Goal: Task Accomplishment & Management: Manage account settings

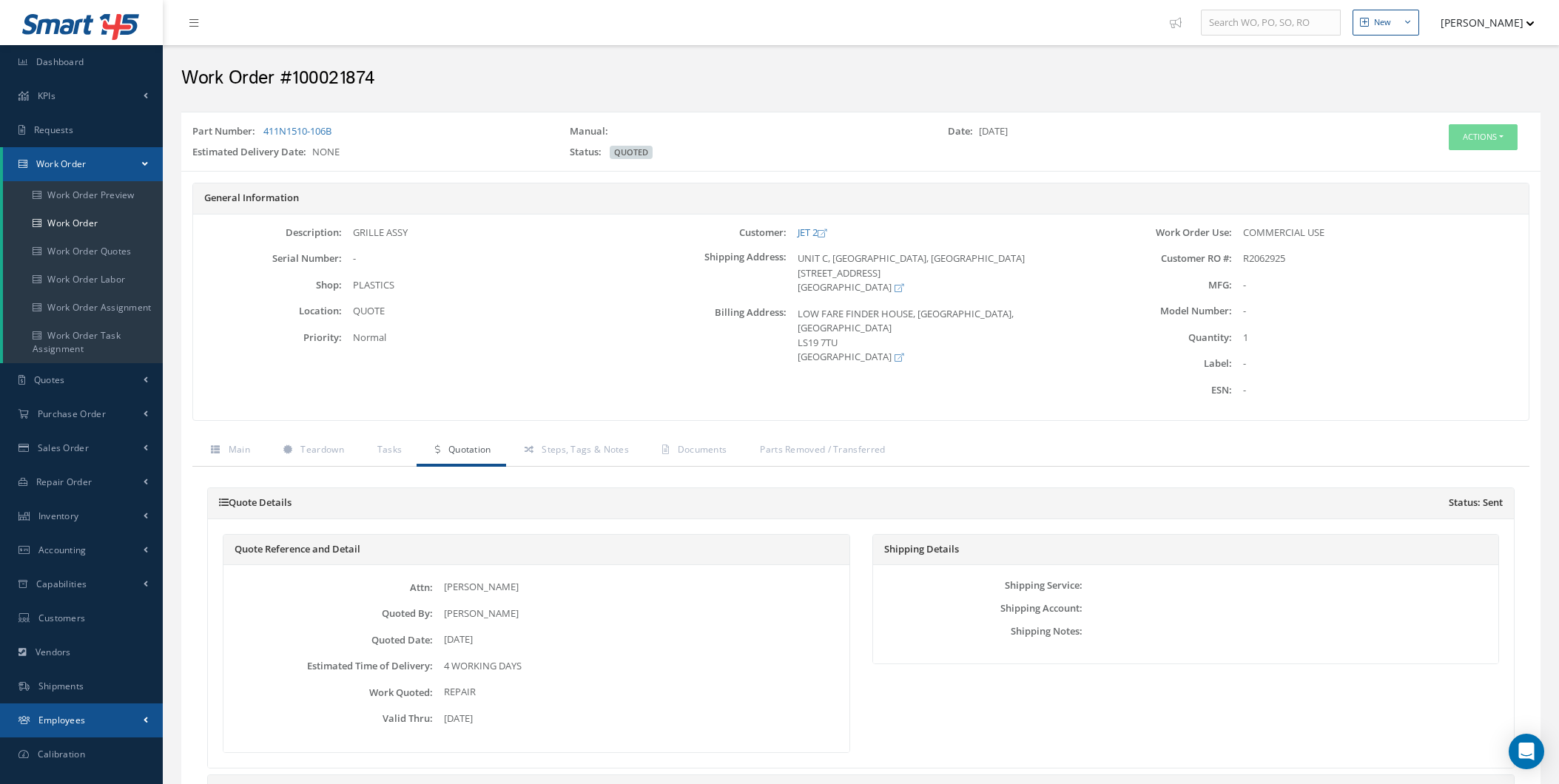
click at [77, 748] on ul "Smart 145 Dashboard KPIs Work Order Accounting Requests Work Order Work Order P…" at bounding box center [81, 419] width 163 height 839
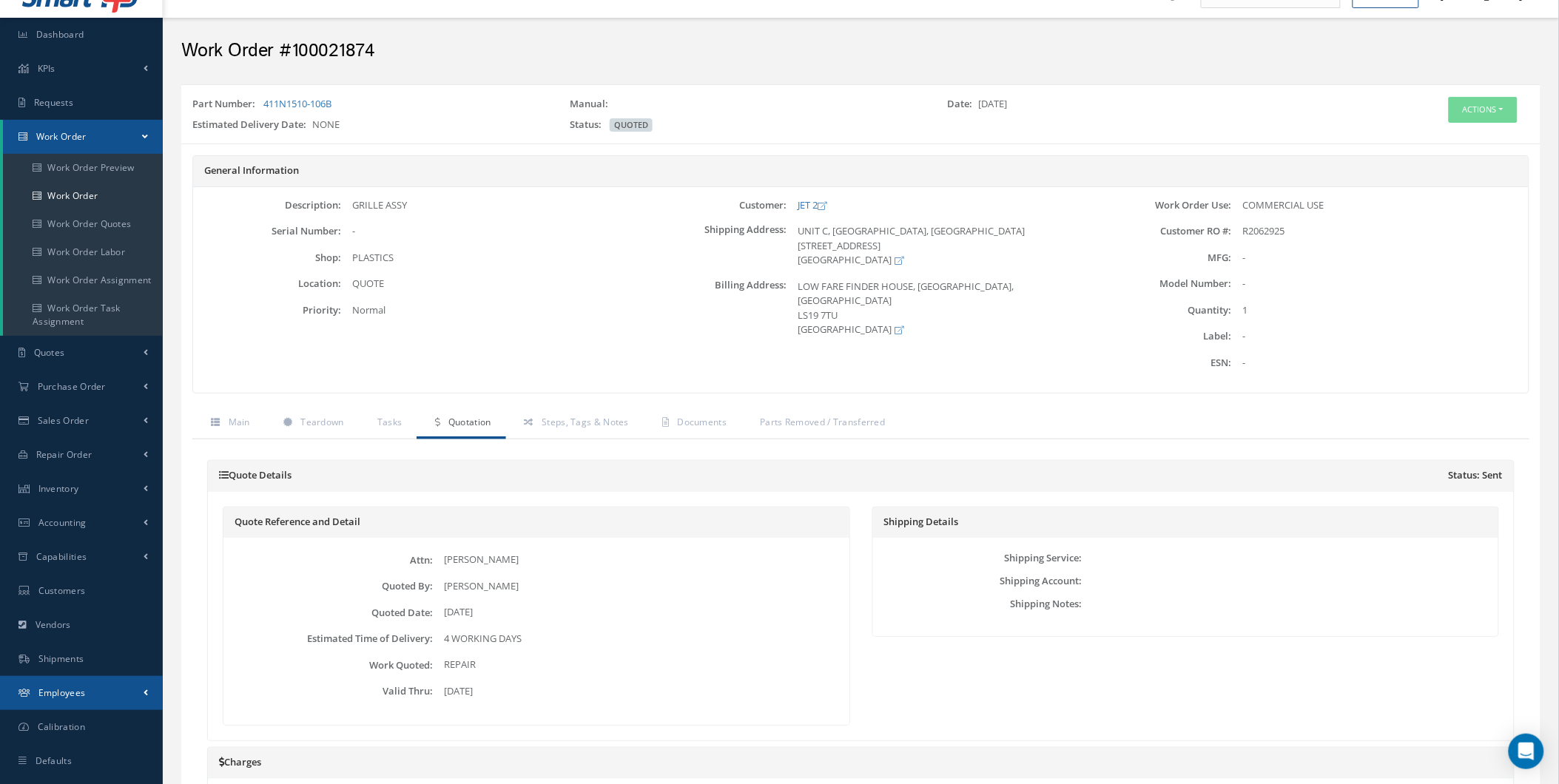
scroll to position [219, 0]
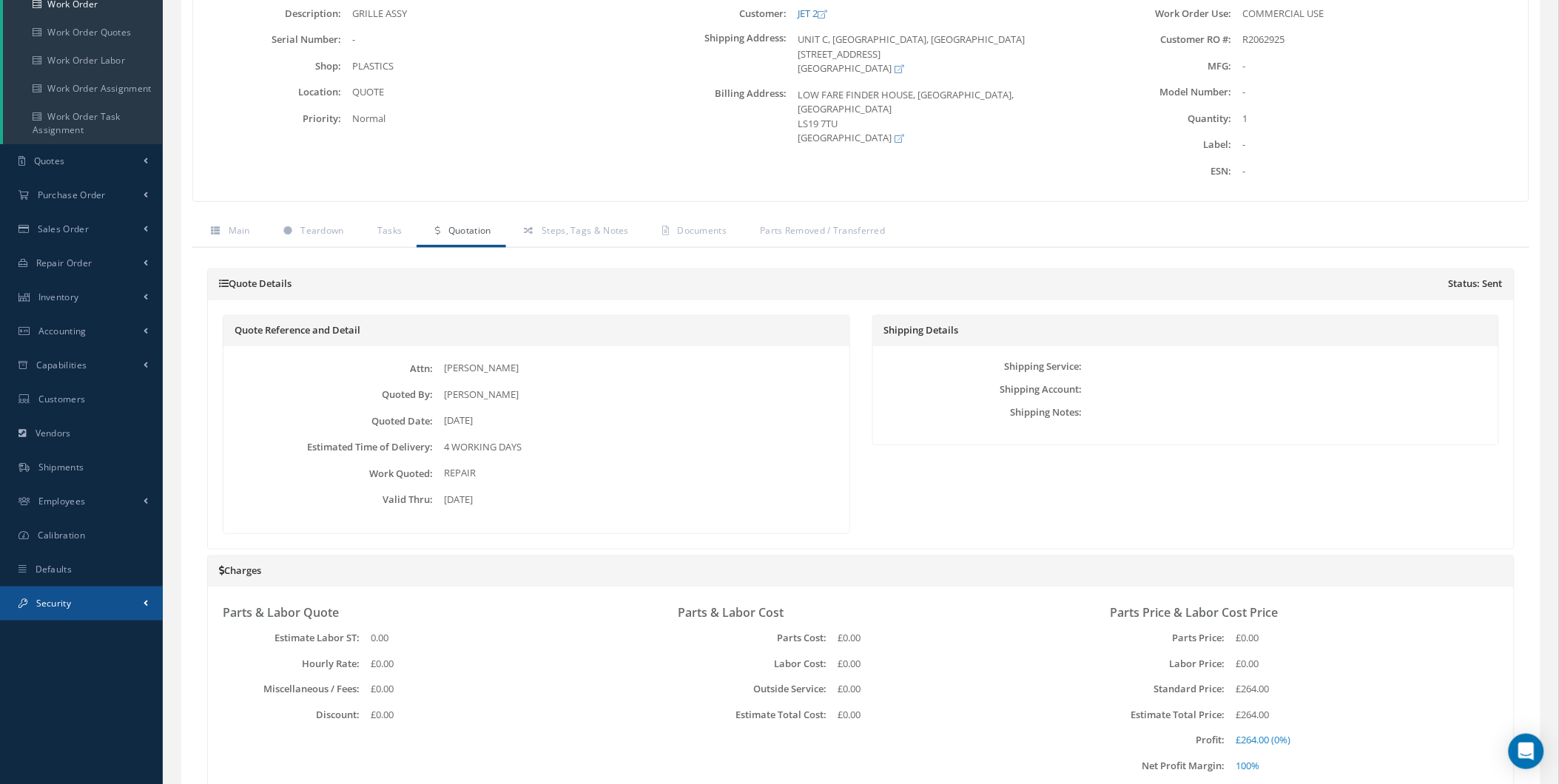
click at [90, 586] on link "Security" at bounding box center [81, 603] width 163 height 34
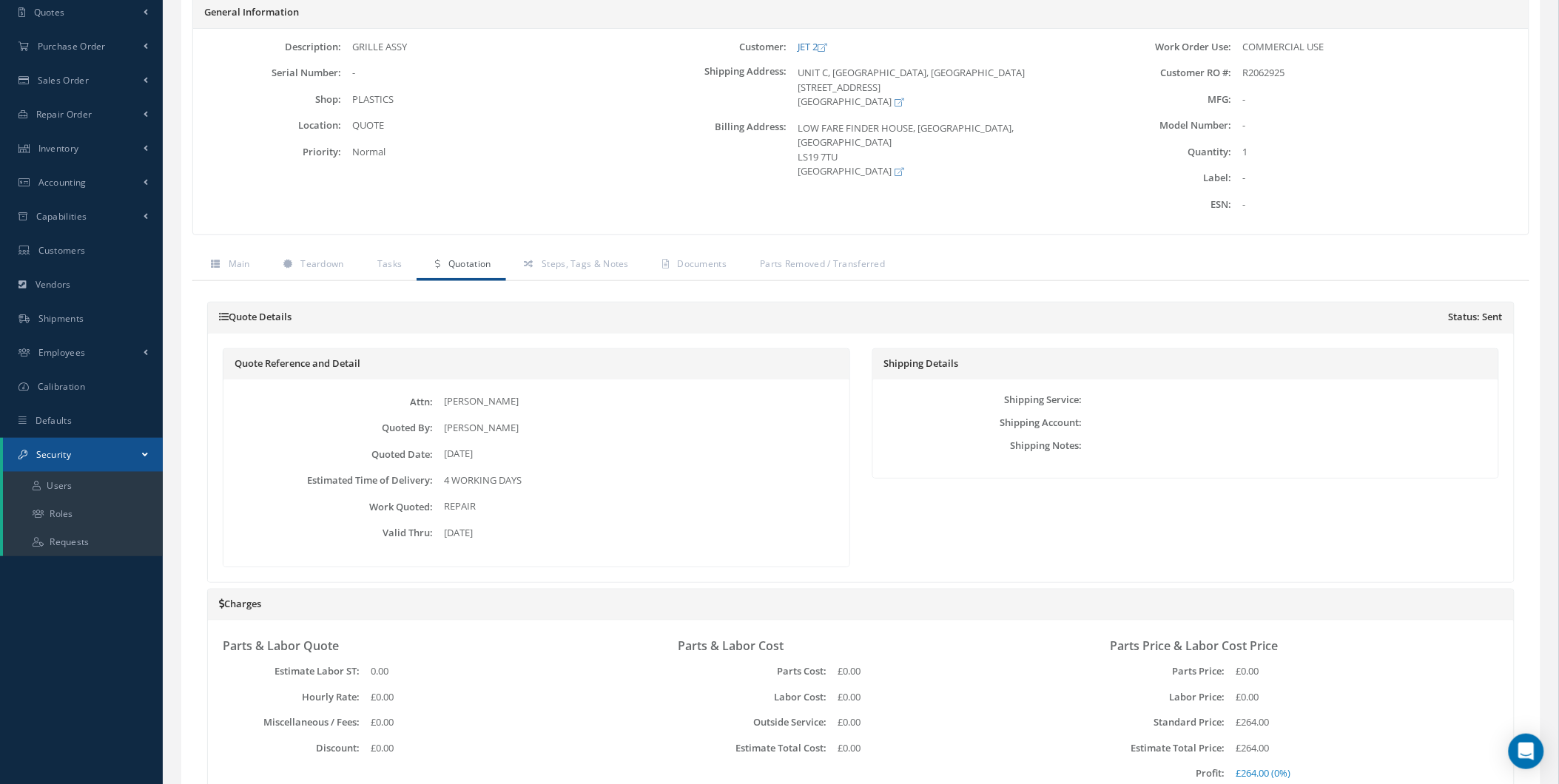
click at [94, 571] on div "Smart 145 Dashboard KPIs Work Order Accounting Requests Work Order" at bounding box center [779, 510] width 1559 height 1392
click at [116, 427] on link "Defaults" at bounding box center [81, 424] width 163 height 34
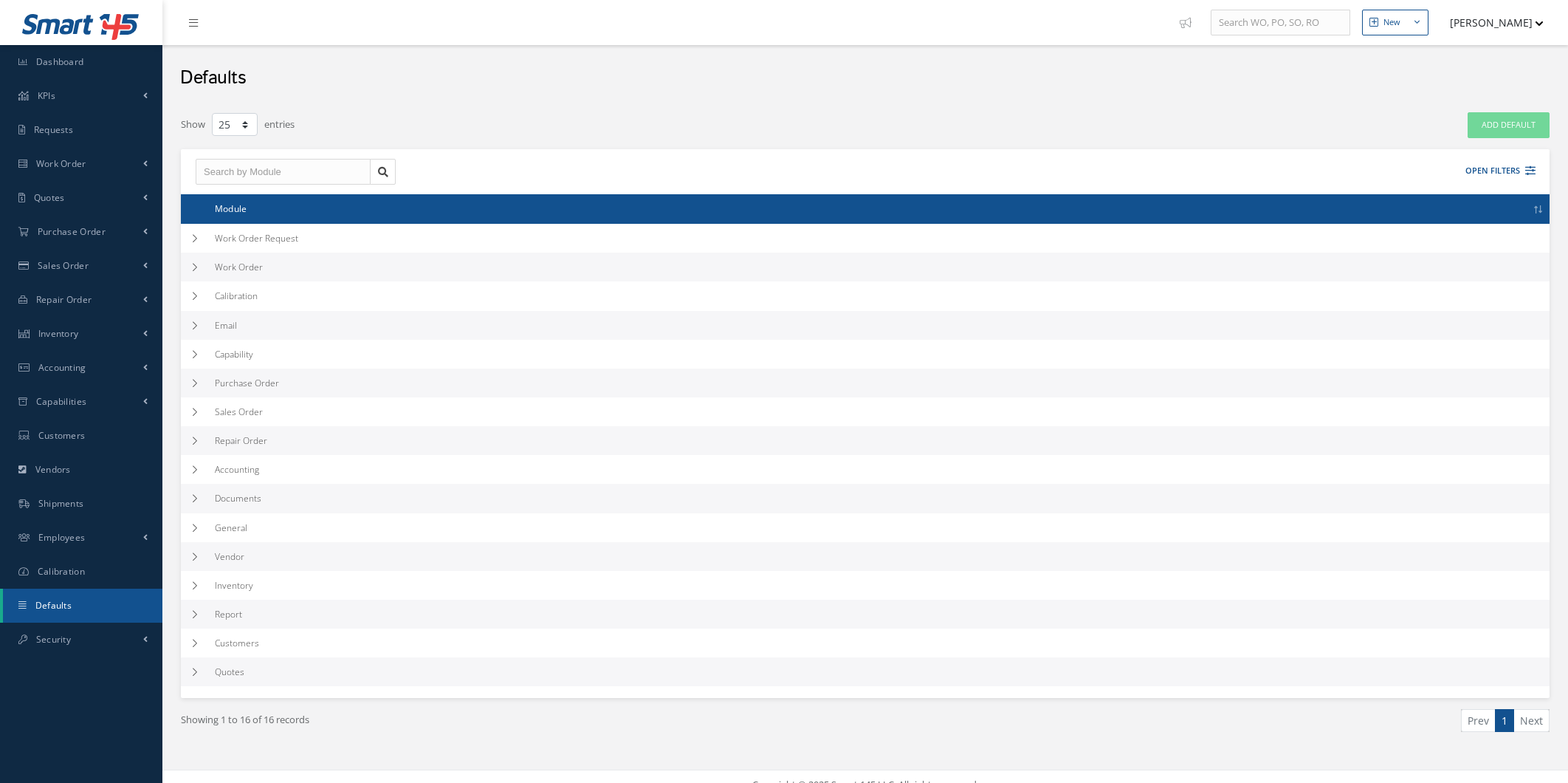
select select "25"
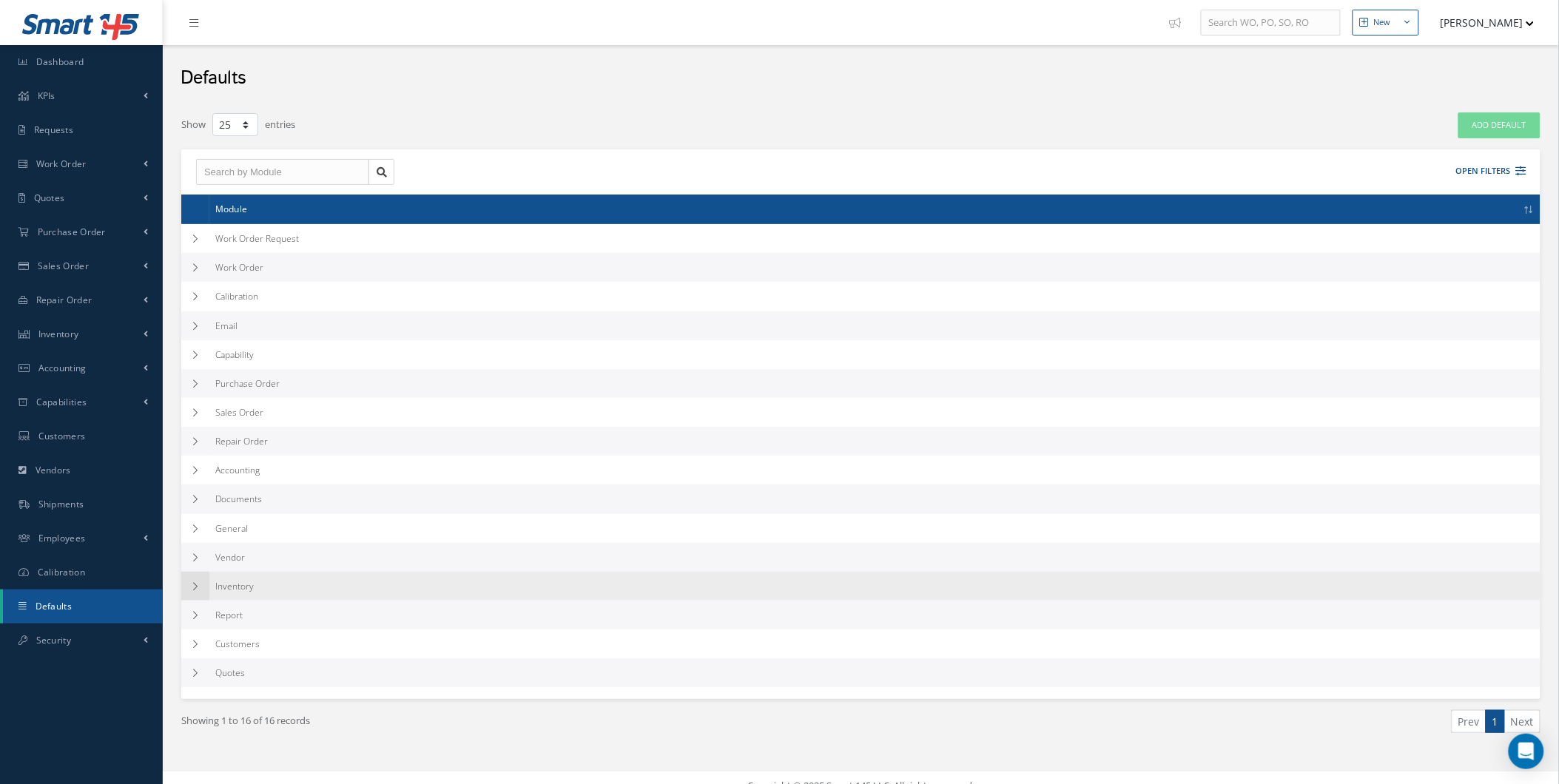
click at [207, 580] on td at bounding box center [196, 586] width 28 height 28
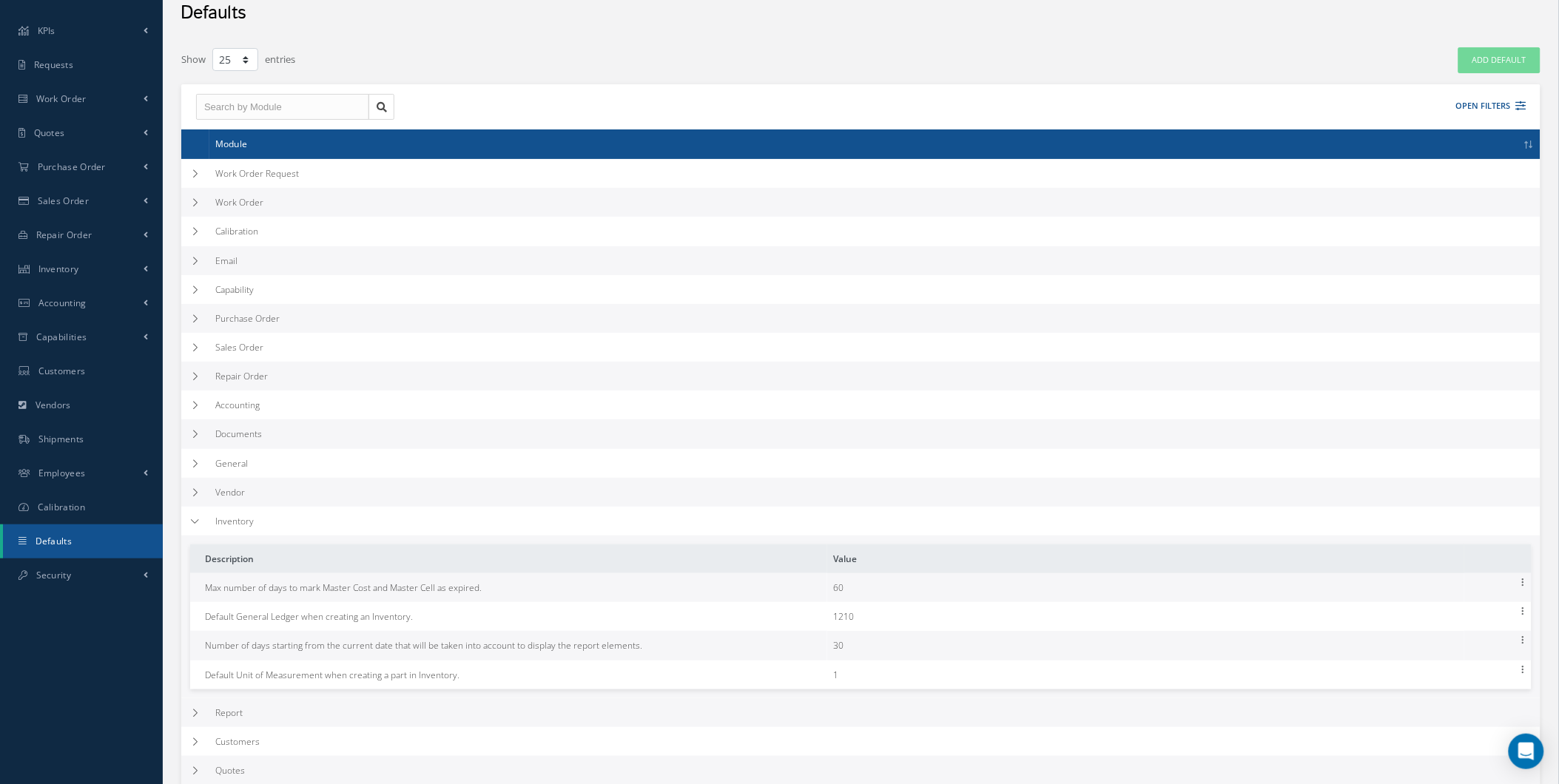
scroll to position [179, 0]
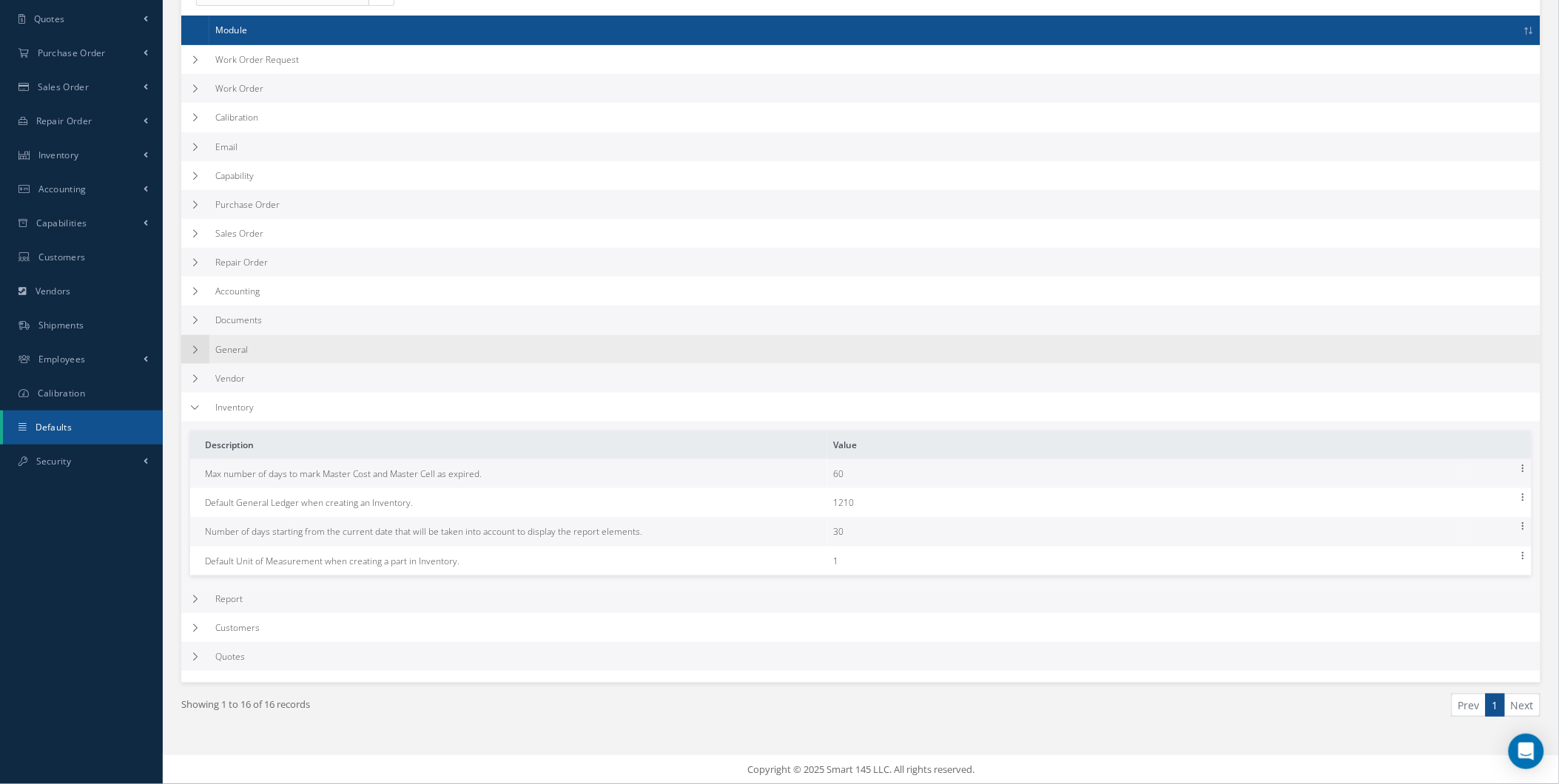
click at [189, 359] on td at bounding box center [196, 349] width 28 height 28
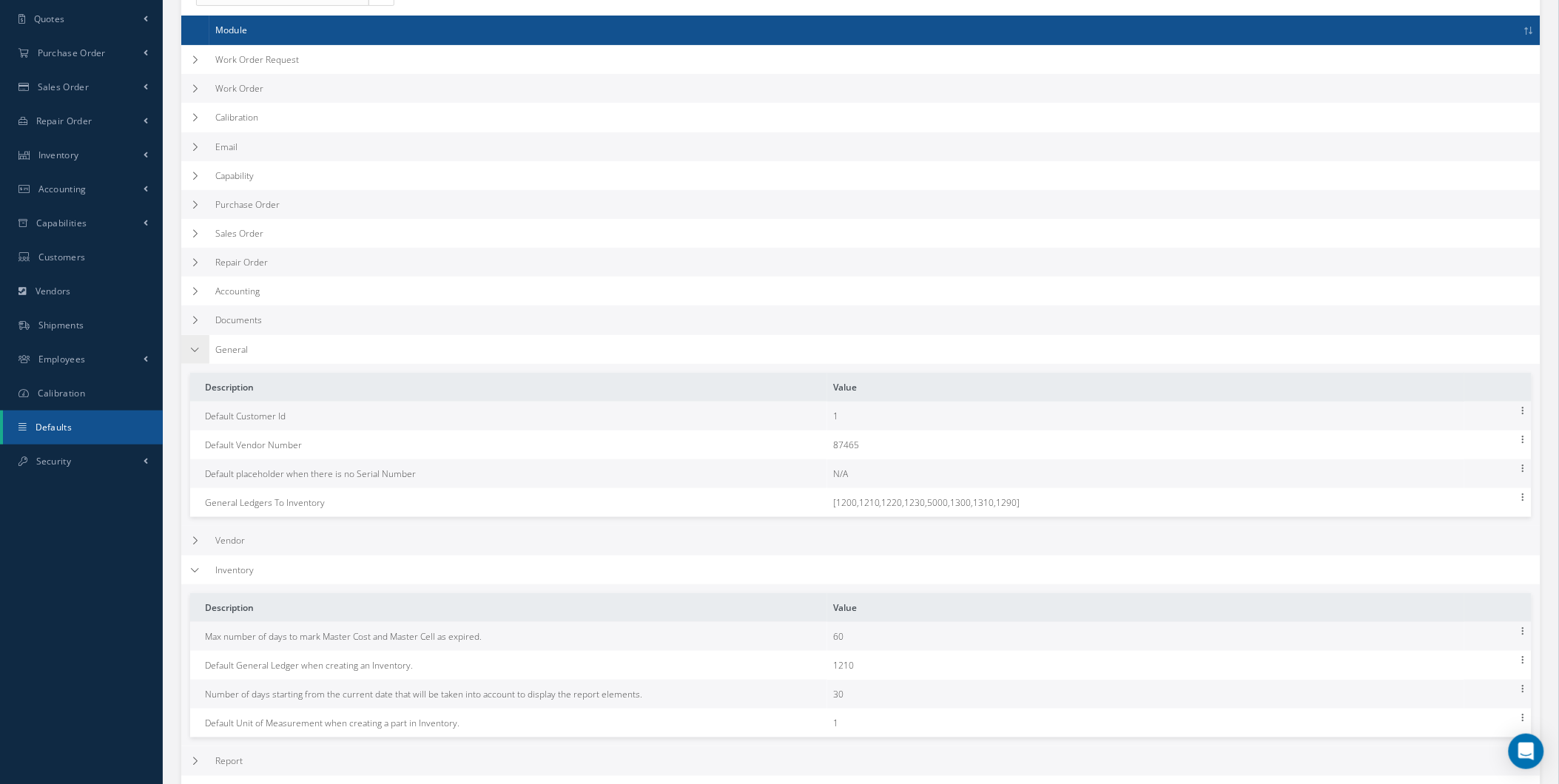
click at [191, 356] on td at bounding box center [196, 349] width 28 height 28
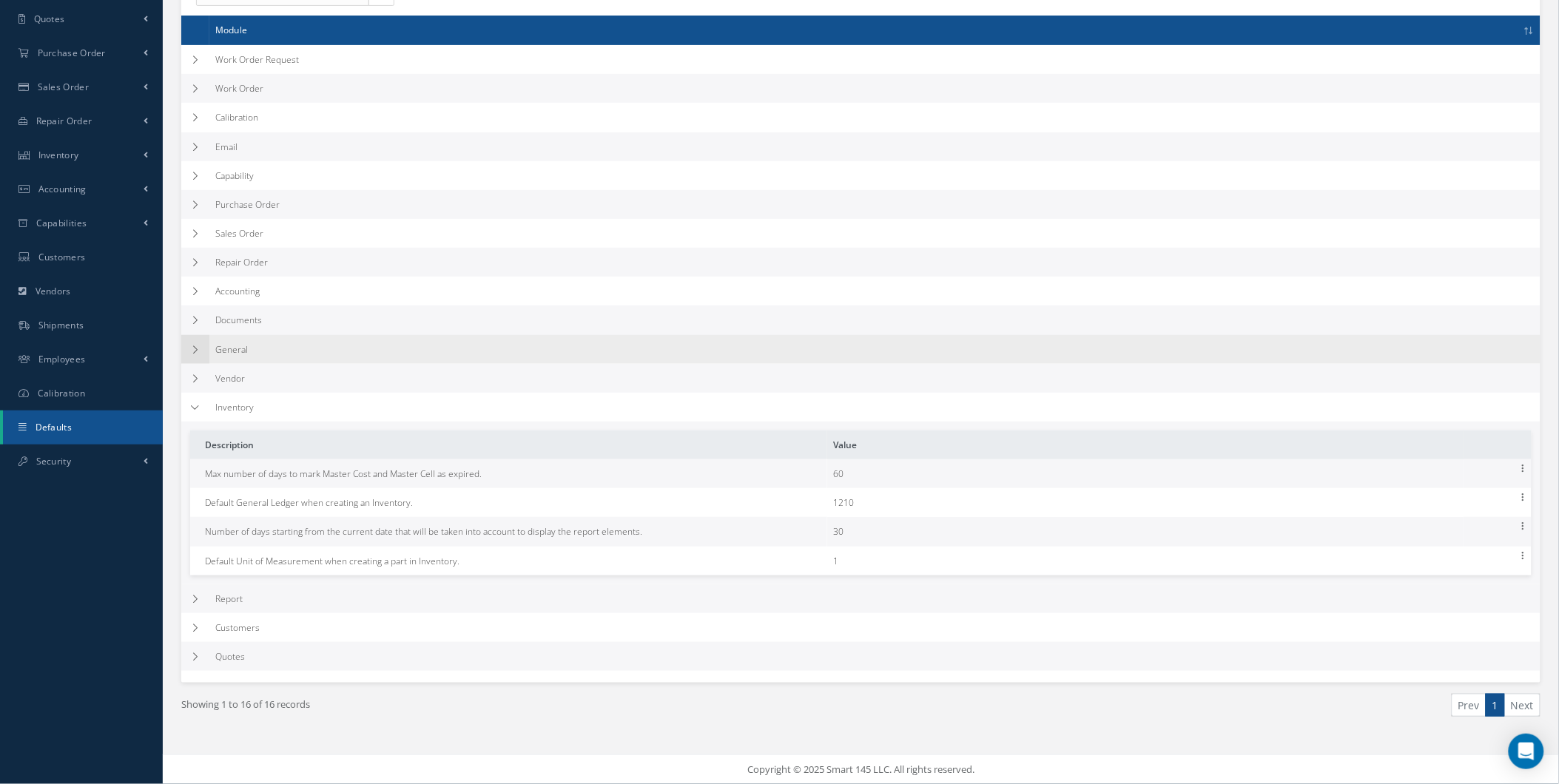
click at [191, 356] on td at bounding box center [196, 349] width 28 height 28
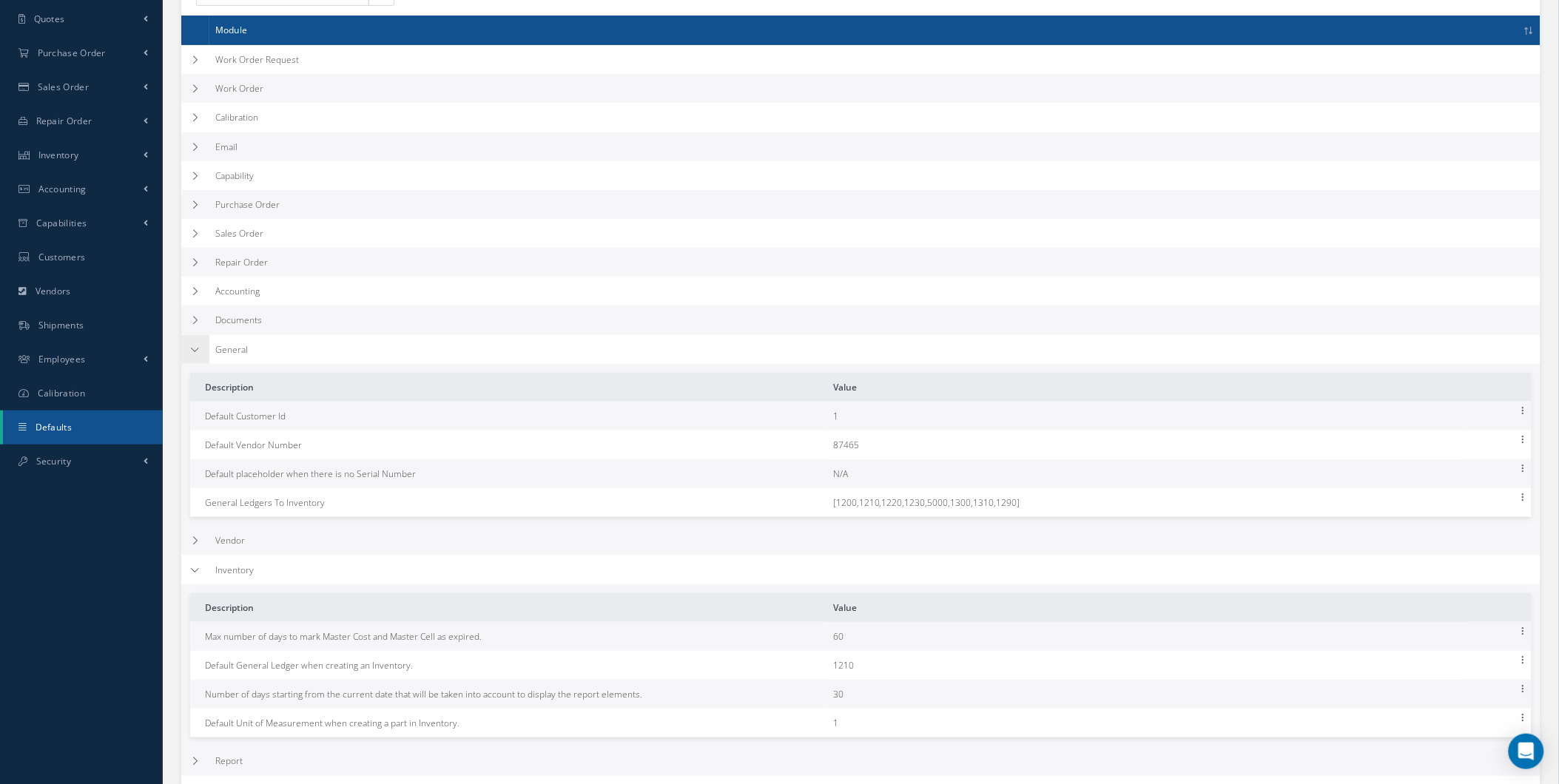
click at [191, 356] on td at bounding box center [196, 349] width 28 height 28
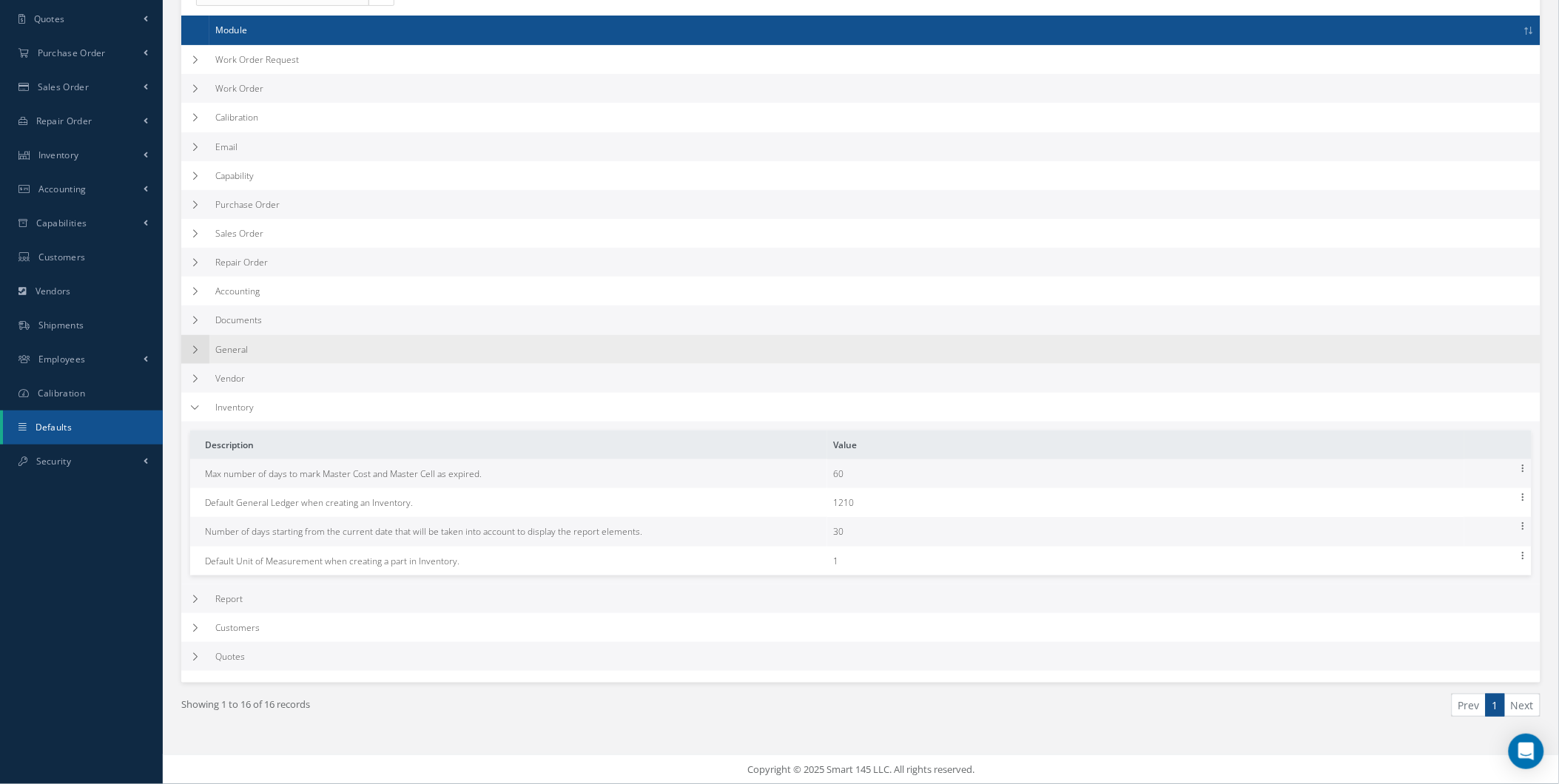
click at [191, 356] on td at bounding box center [196, 349] width 28 height 28
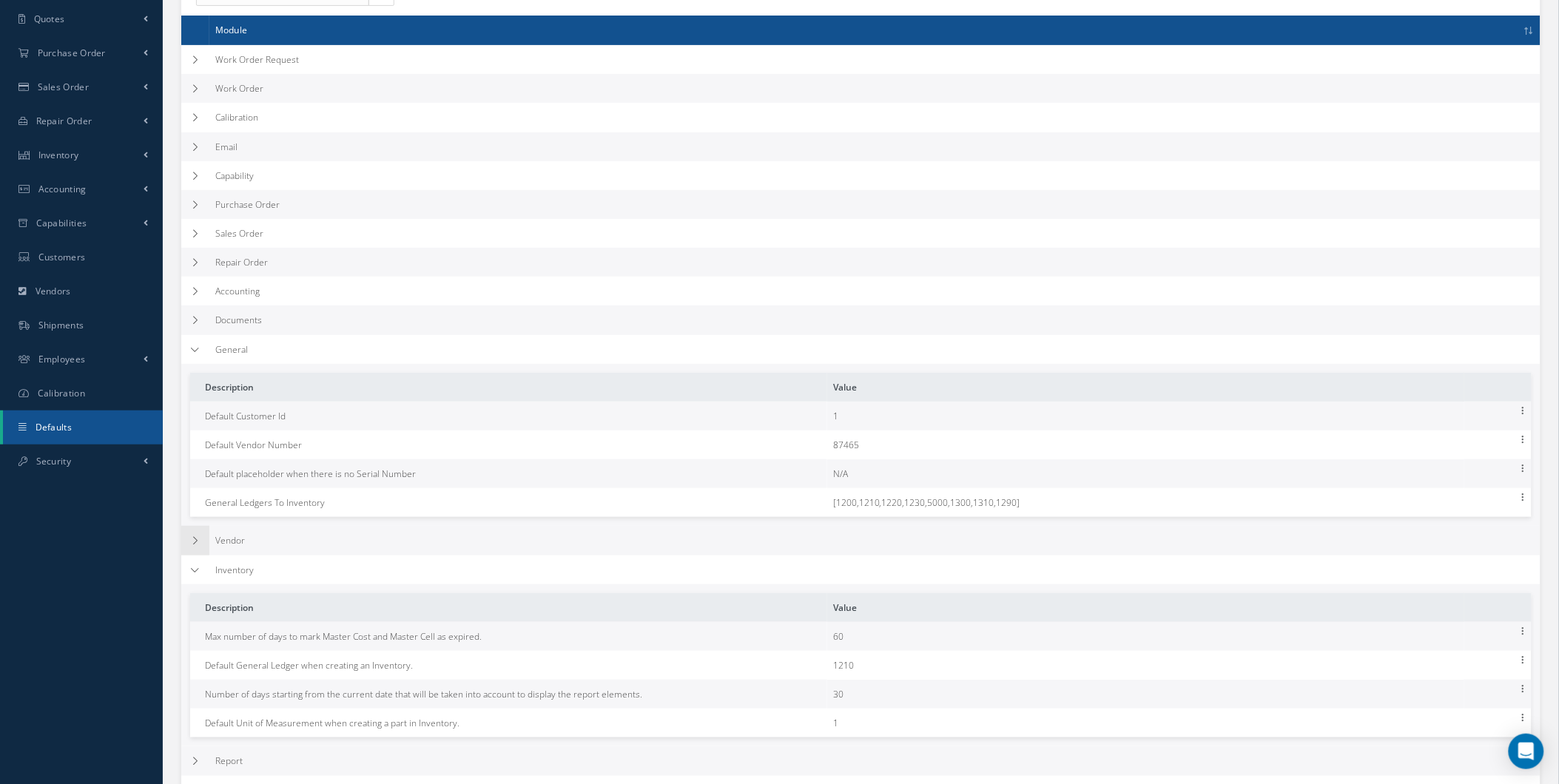
click at [191, 526] on td at bounding box center [196, 540] width 28 height 28
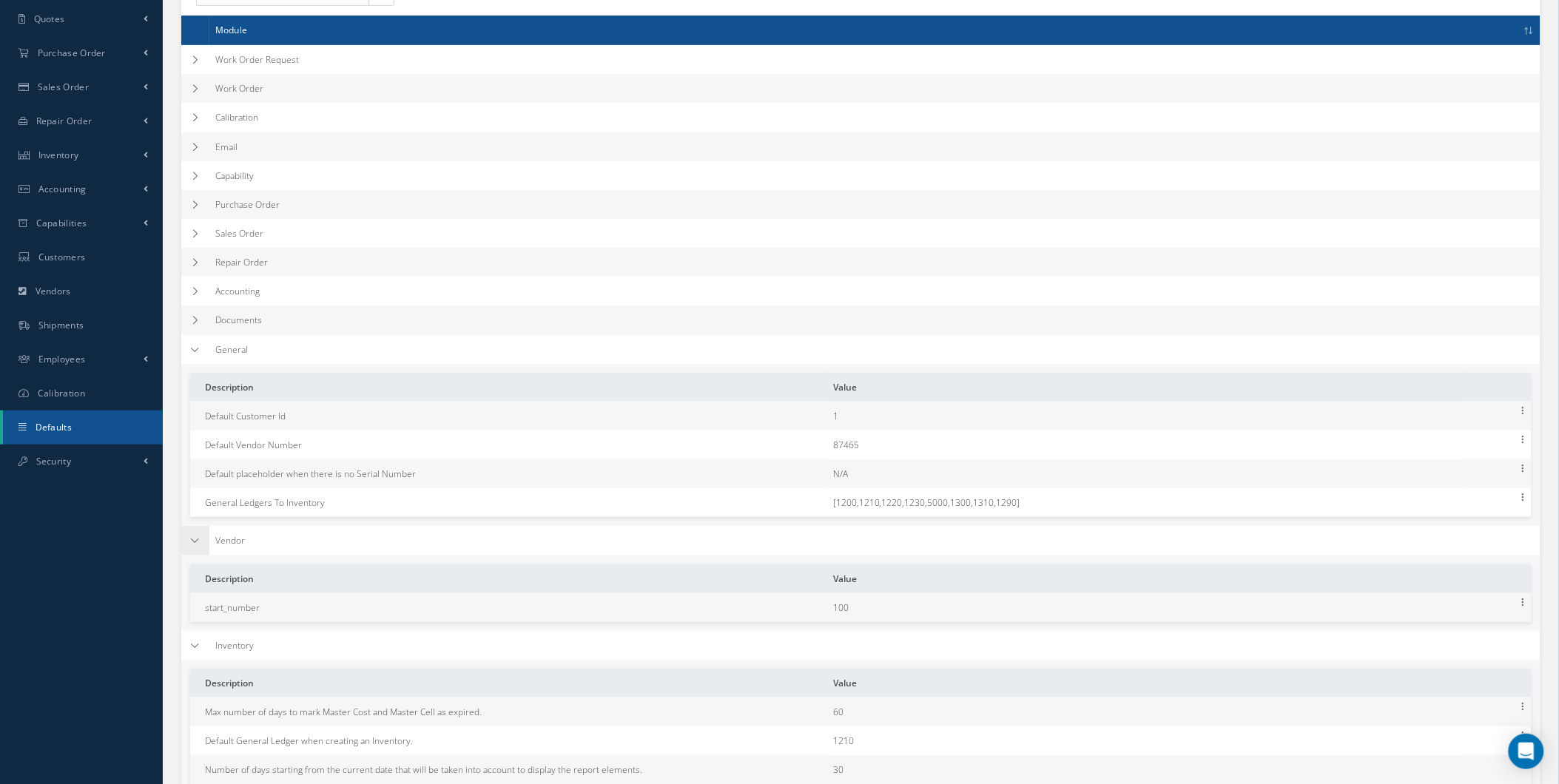
click at [191, 526] on td at bounding box center [196, 540] width 28 height 28
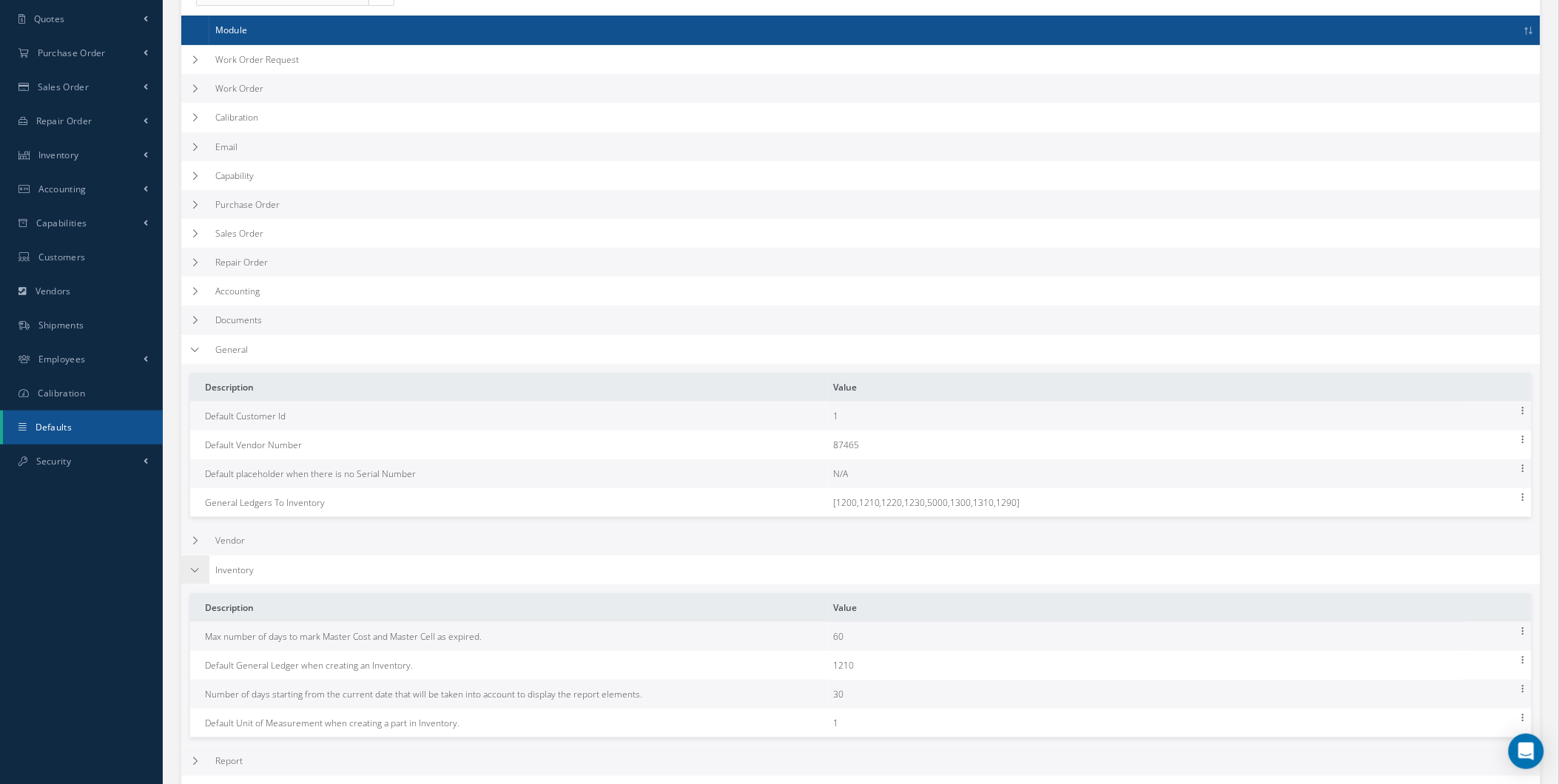
click at [193, 568] on icon at bounding box center [196, 570] width 11 height 9
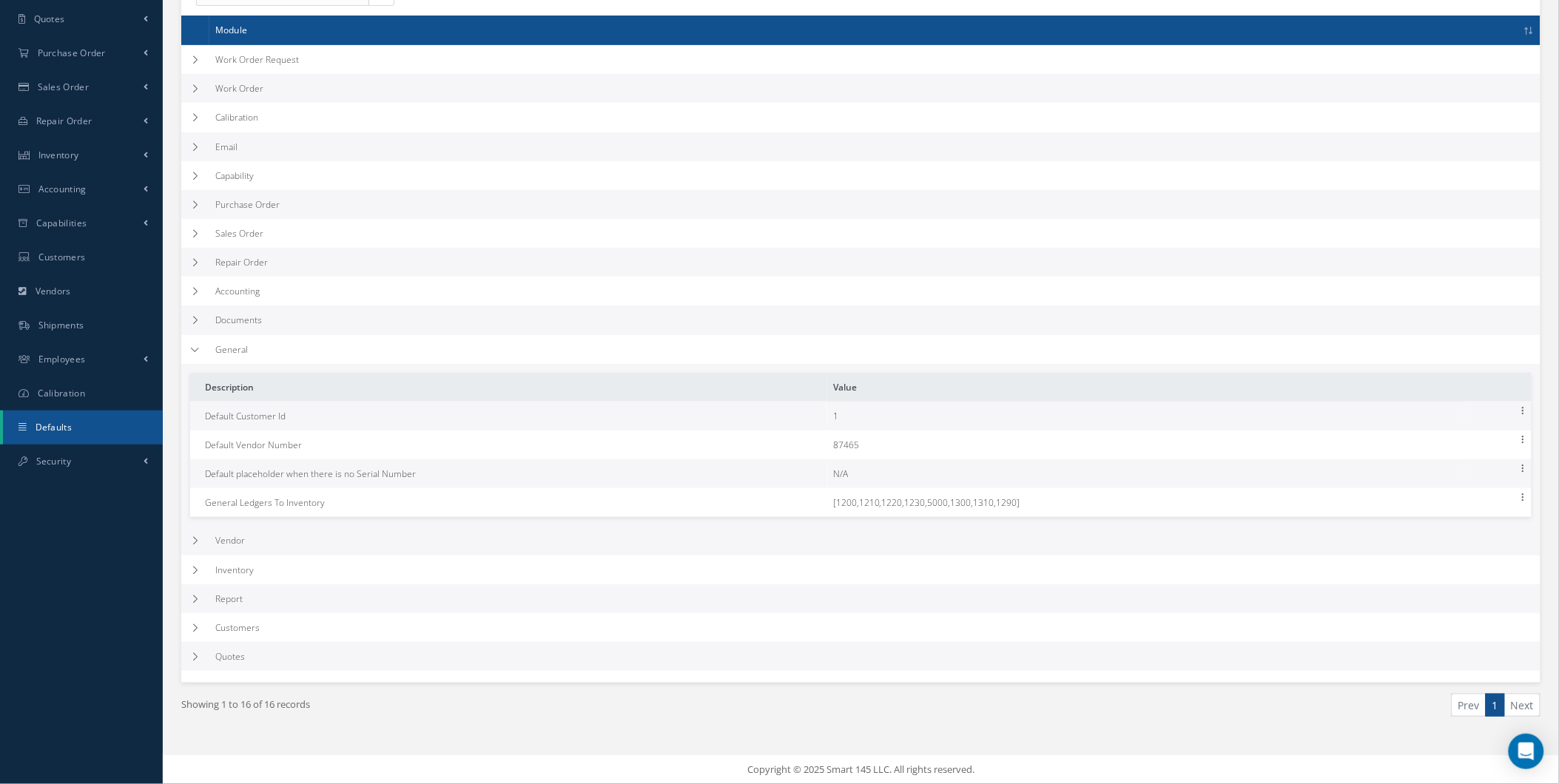
click at [185, 364] on td "Description Value Default Customer Id 1 Edit Default Vendor Number 87465 Edit D…" at bounding box center [861, 445] width 1359 height 163
click at [186, 360] on td at bounding box center [196, 349] width 28 height 28
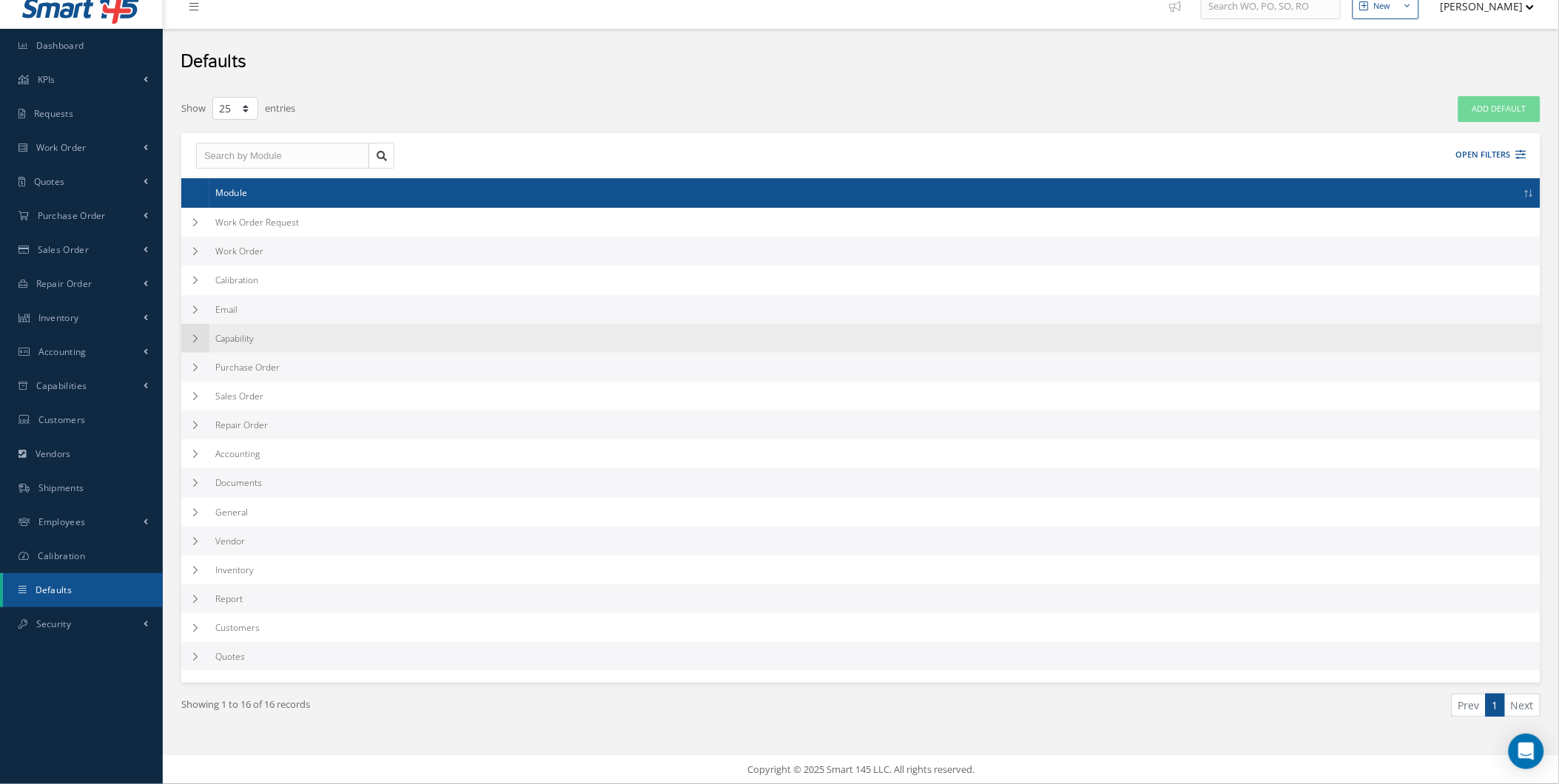
click at [199, 341] on icon at bounding box center [196, 339] width 11 height 9
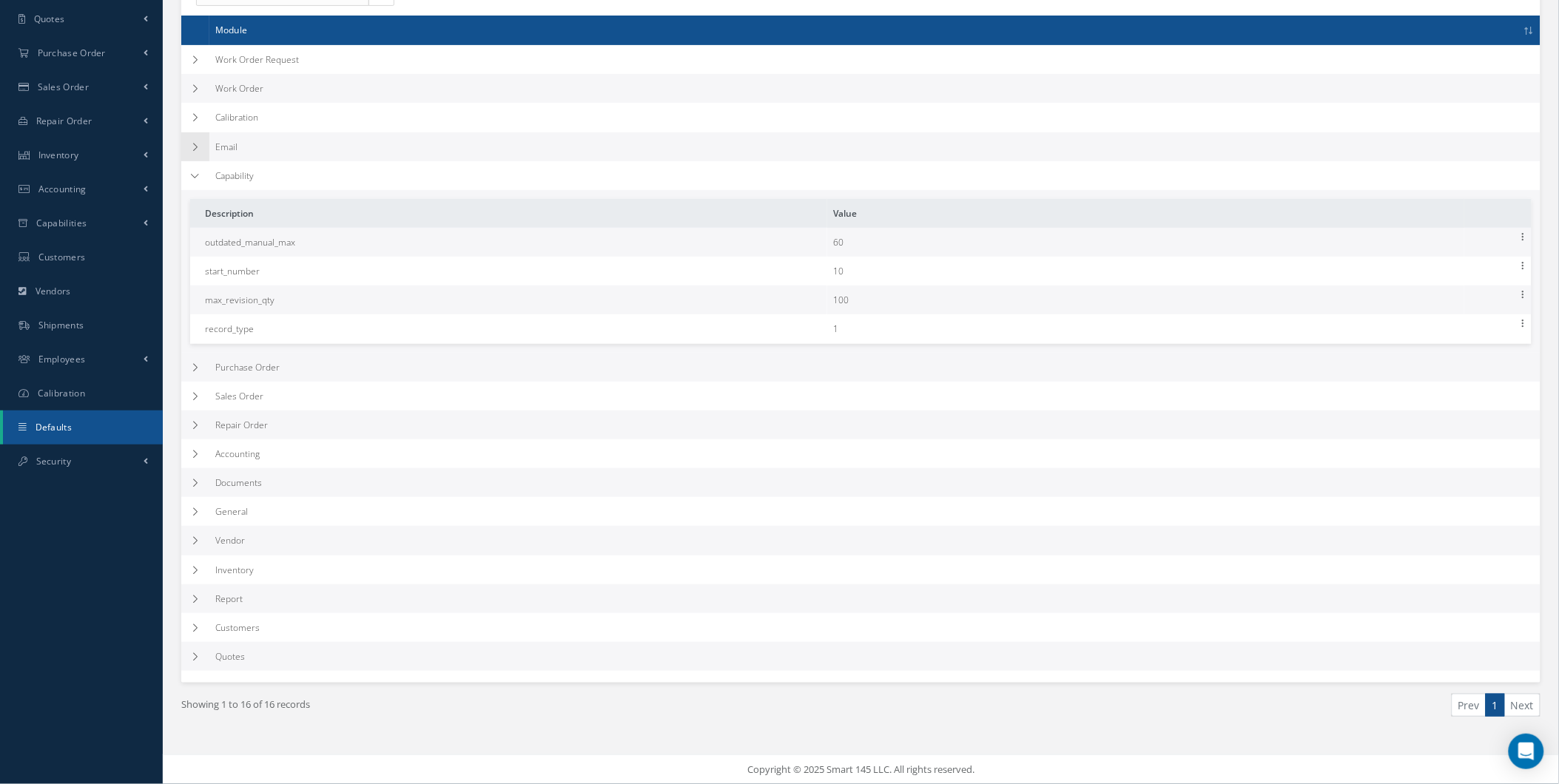
click at [183, 159] on td at bounding box center [196, 147] width 28 height 28
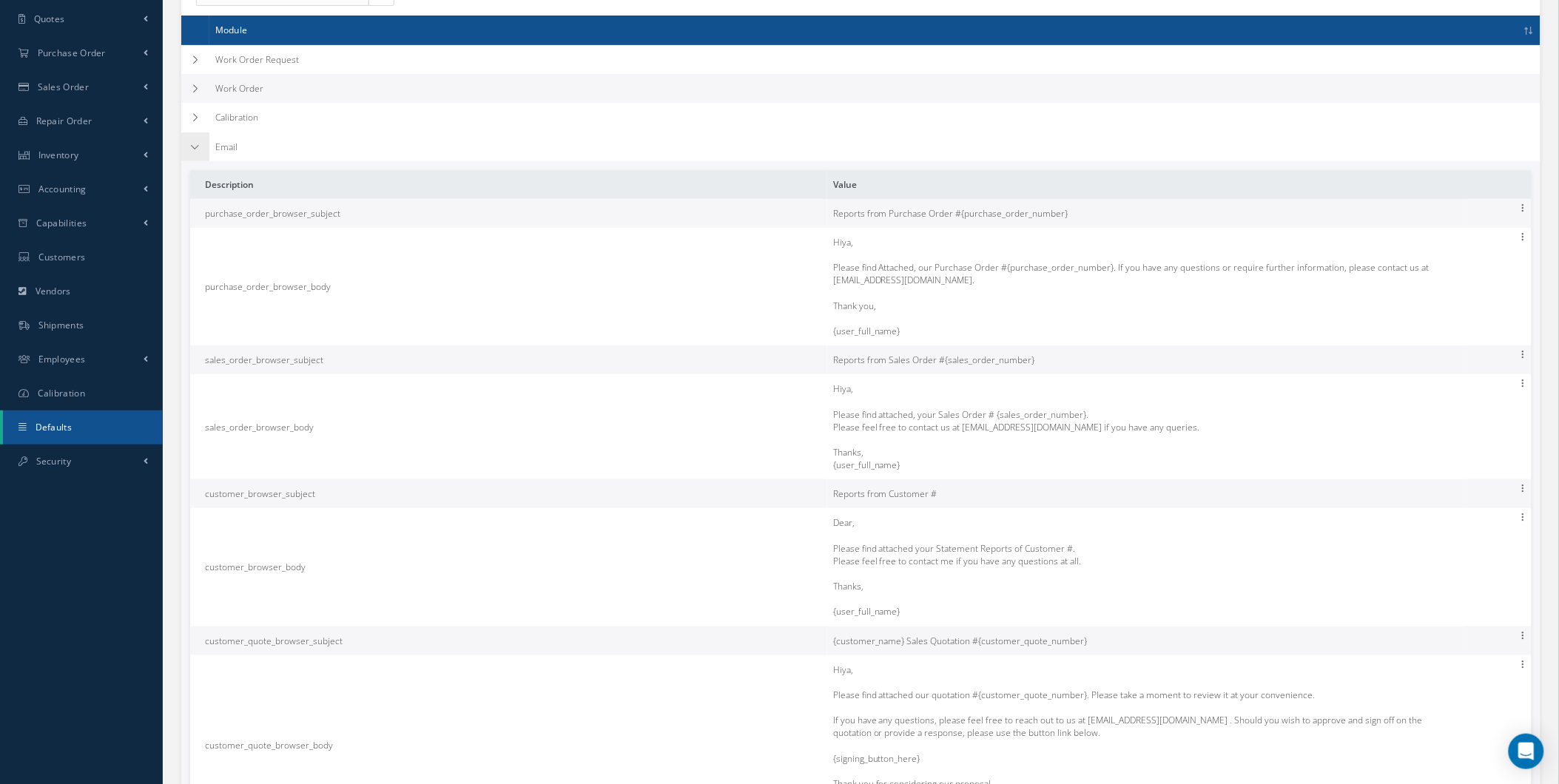
click at [190, 151] on td at bounding box center [196, 147] width 28 height 28
